Goal: Task Accomplishment & Management: Use online tool/utility

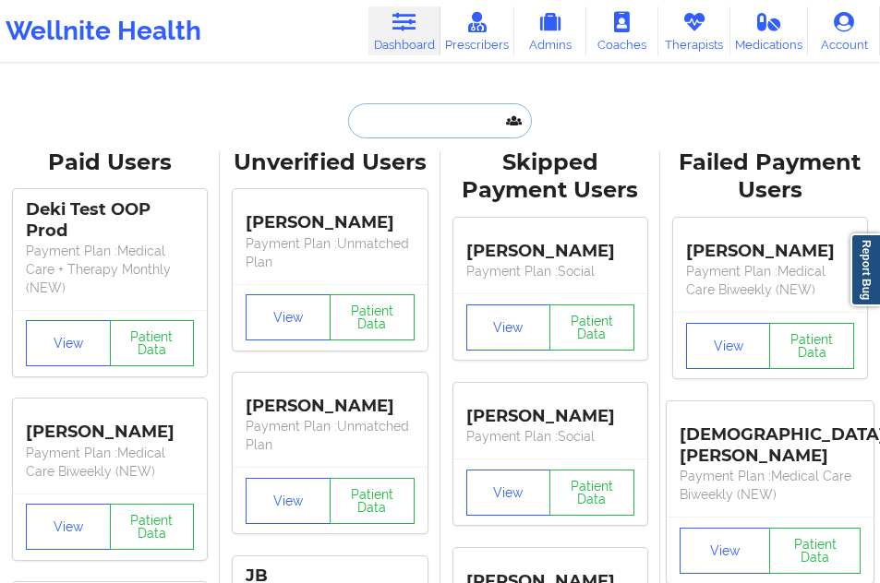
click at [382, 132] on input "text" at bounding box center [439, 120] width 183 height 35
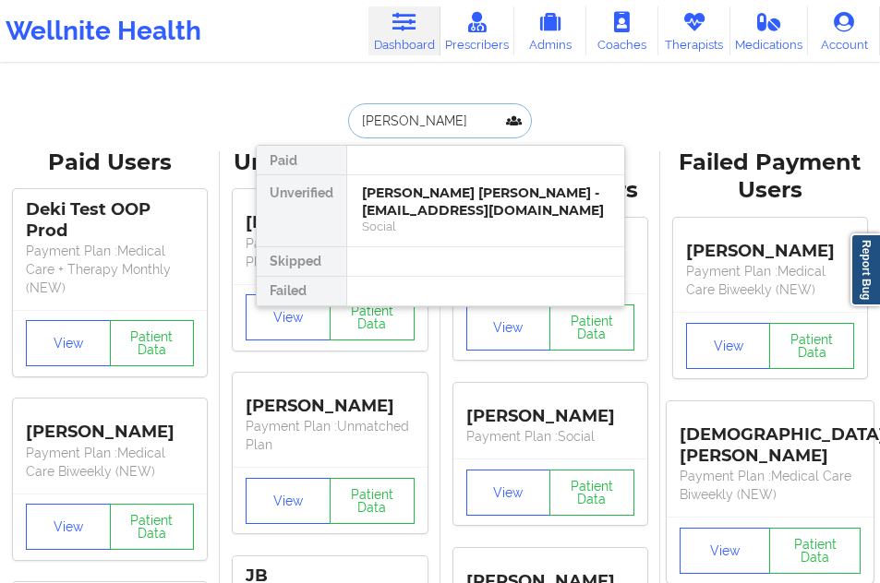
type input "[PERSON_NAME]"
click at [357, 202] on div "[PERSON_NAME] [PERSON_NAME] - [EMAIL_ADDRESS][DOMAIN_NAME] Social" at bounding box center [485, 210] width 277 height 71
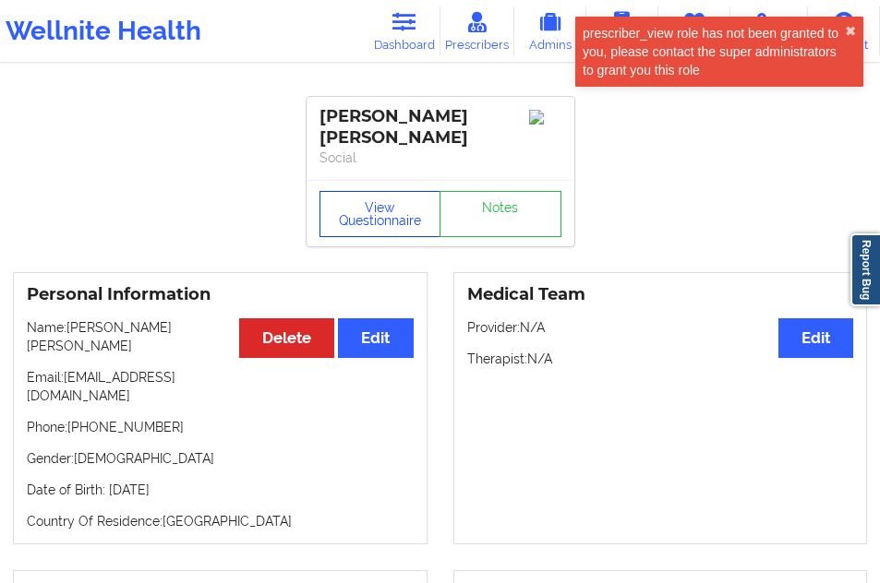
click at [346, 202] on button "View Questionnaire" at bounding box center [380, 214] width 122 height 46
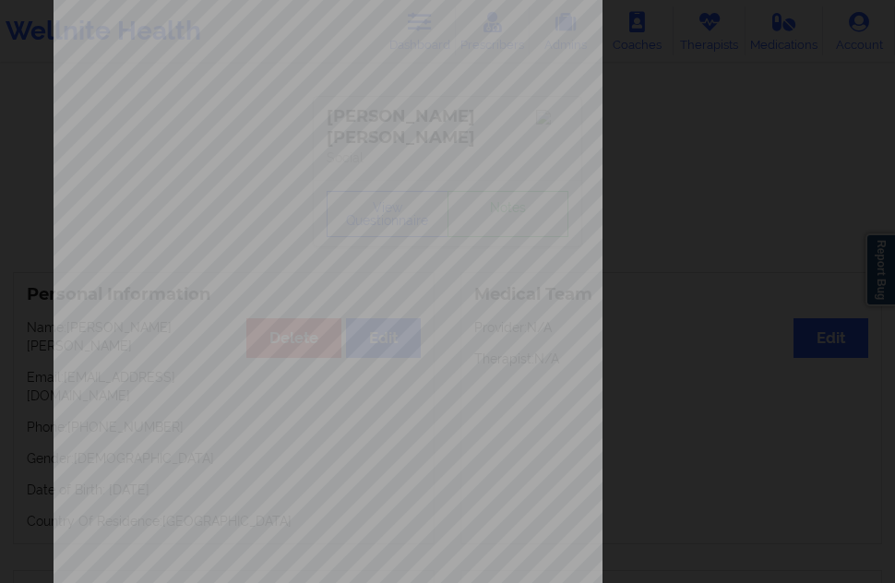
scroll to position [277, 0]
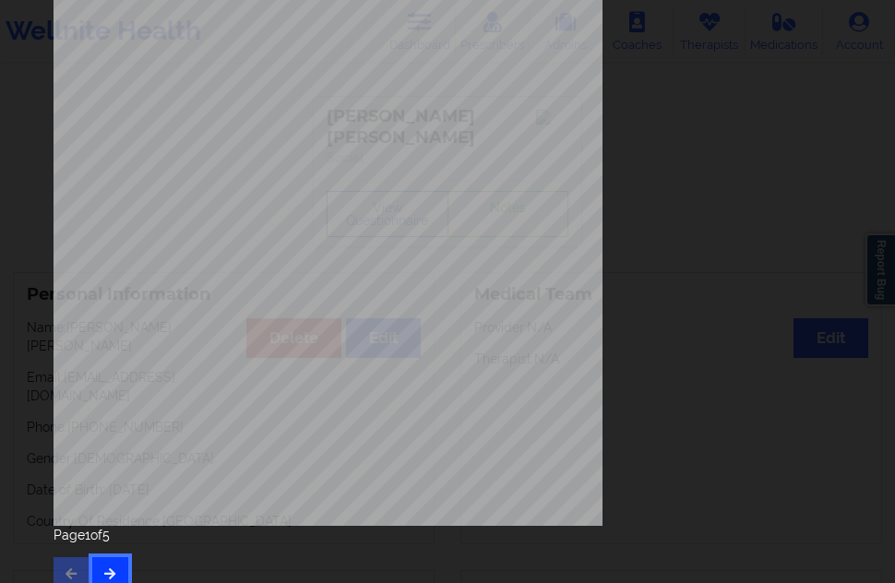
click at [114, 576] on icon "button" at bounding box center [110, 573] width 16 height 11
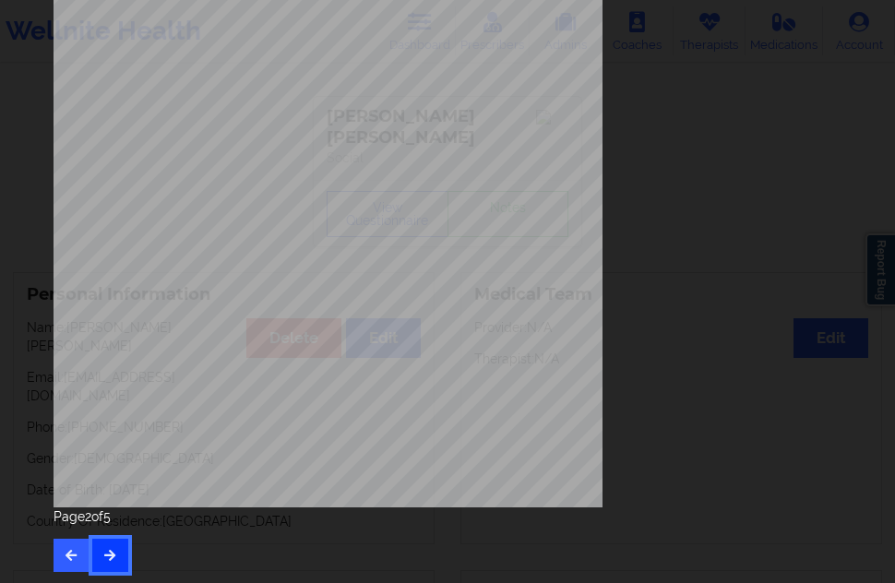
scroll to position [297, 0]
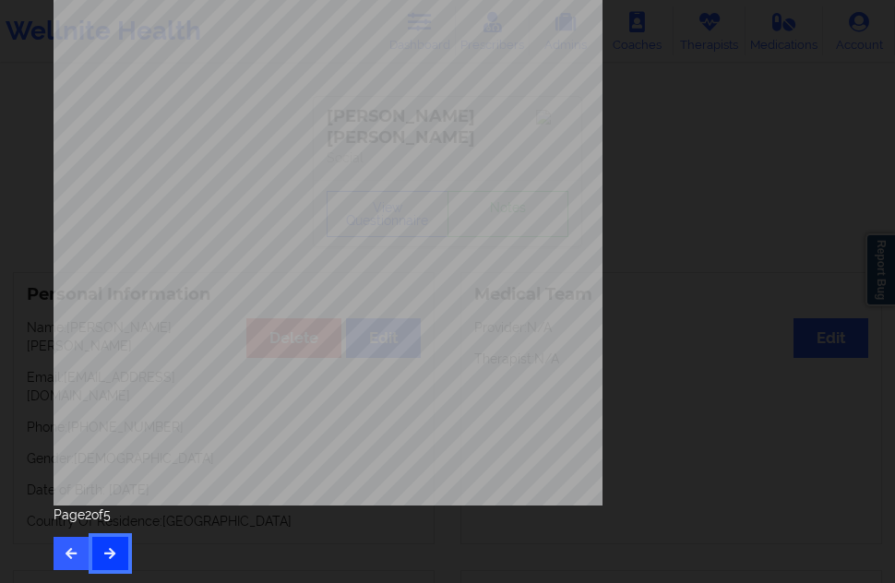
click at [119, 560] on button "button" at bounding box center [110, 553] width 36 height 33
click at [112, 544] on button "button" at bounding box center [110, 553] width 36 height 33
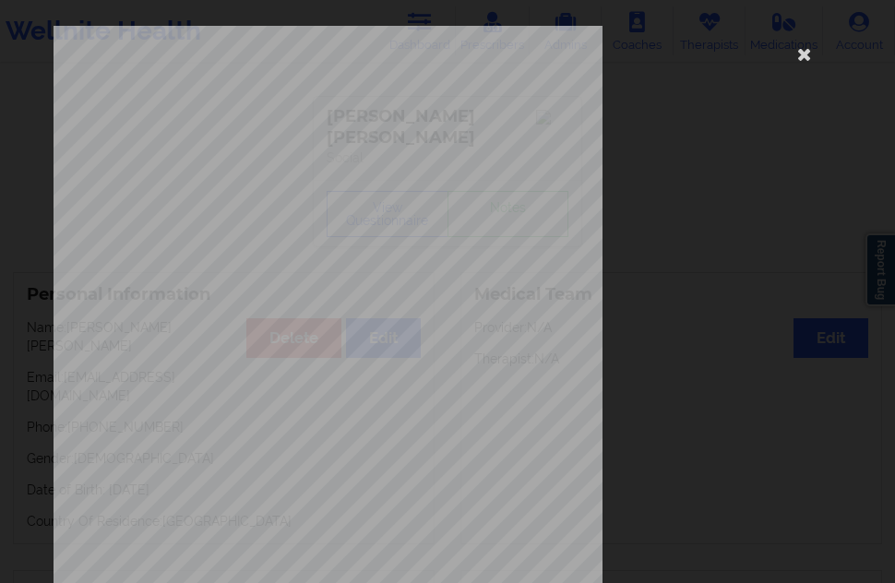
scroll to position [277, 0]
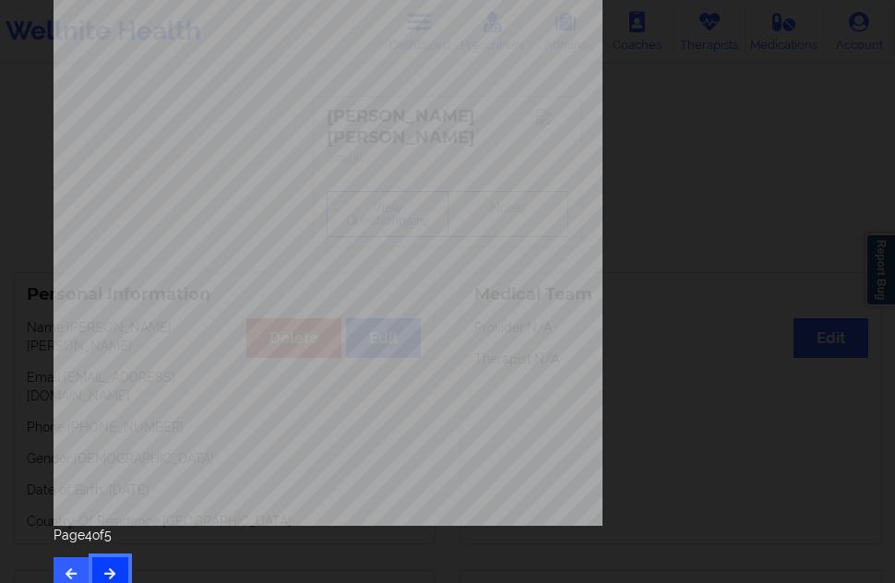
click at [120, 564] on button "button" at bounding box center [110, 574] width 36 height 33
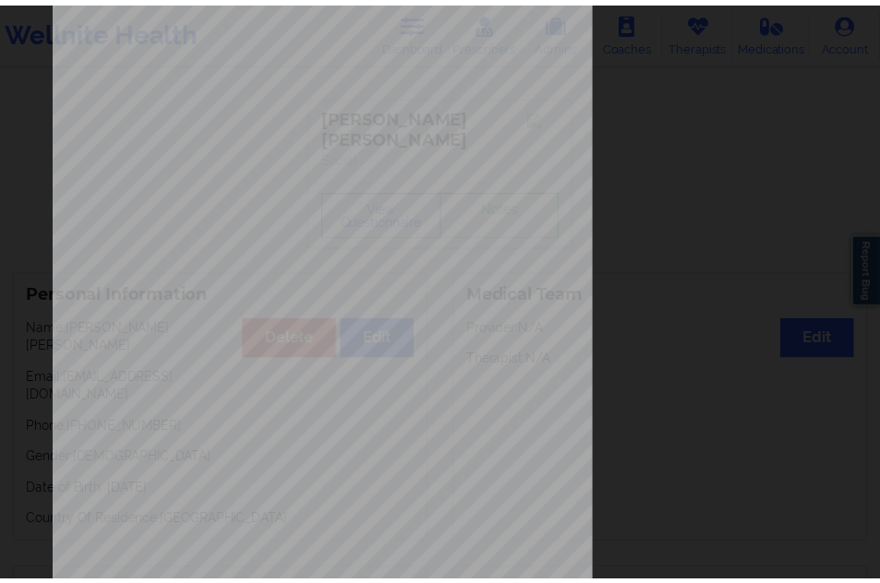
scroll to position [0, 0]
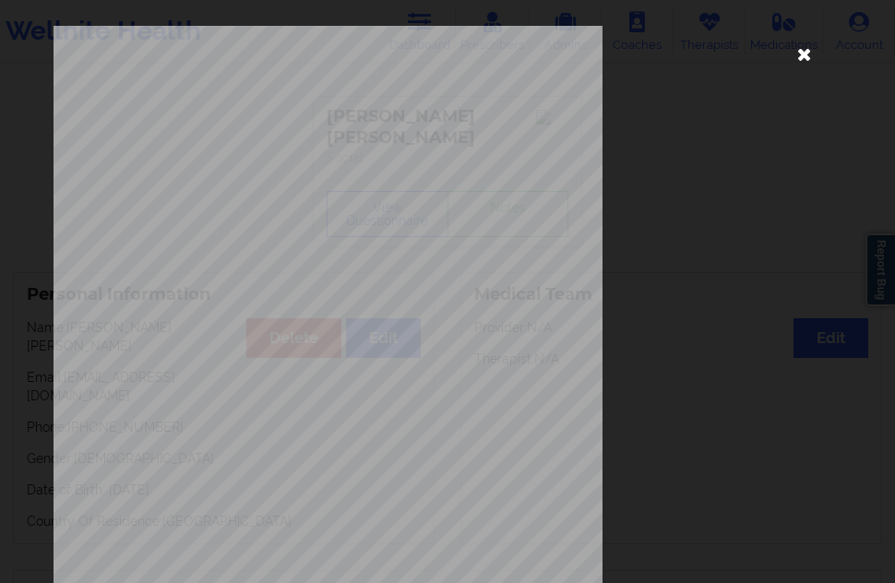
click at [803, 45] on icon at bounding box center [805, 54] width 30 height 30
